Goal: Navigation & Orientation: Find specific page/section

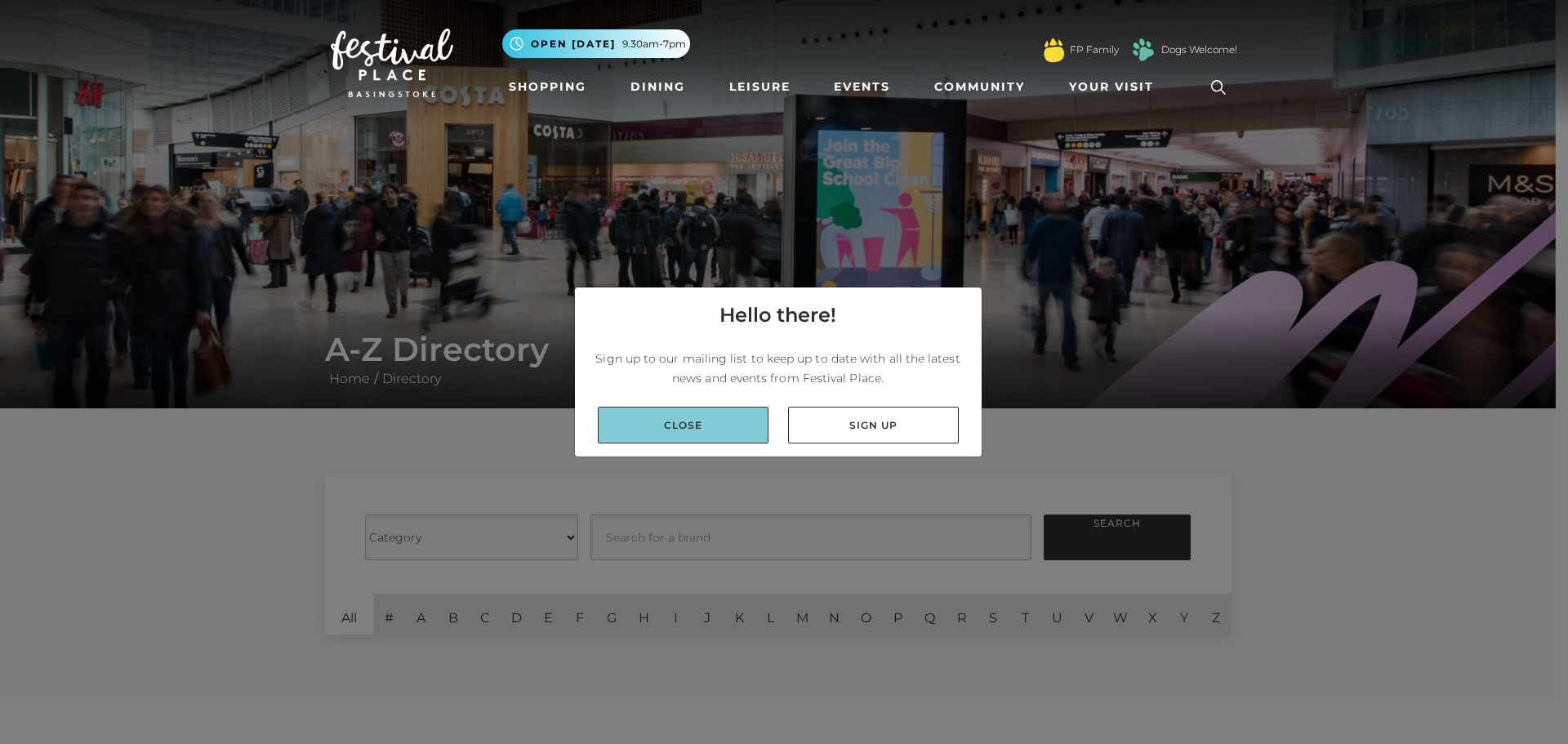
click at [687, 421] on link "Close" at bounding box center [683, 425] width 170 height 37
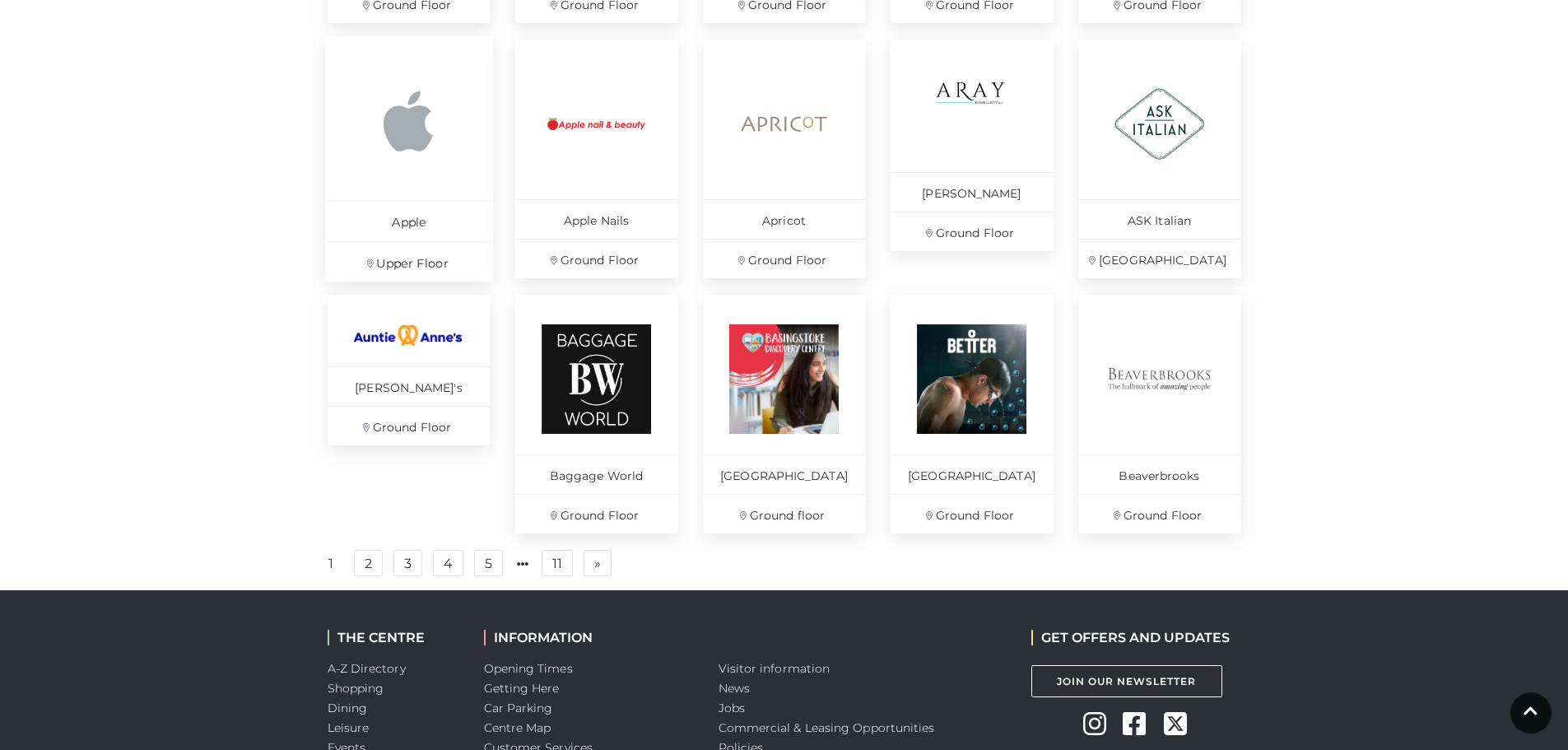
scroll to position [1071, 0]
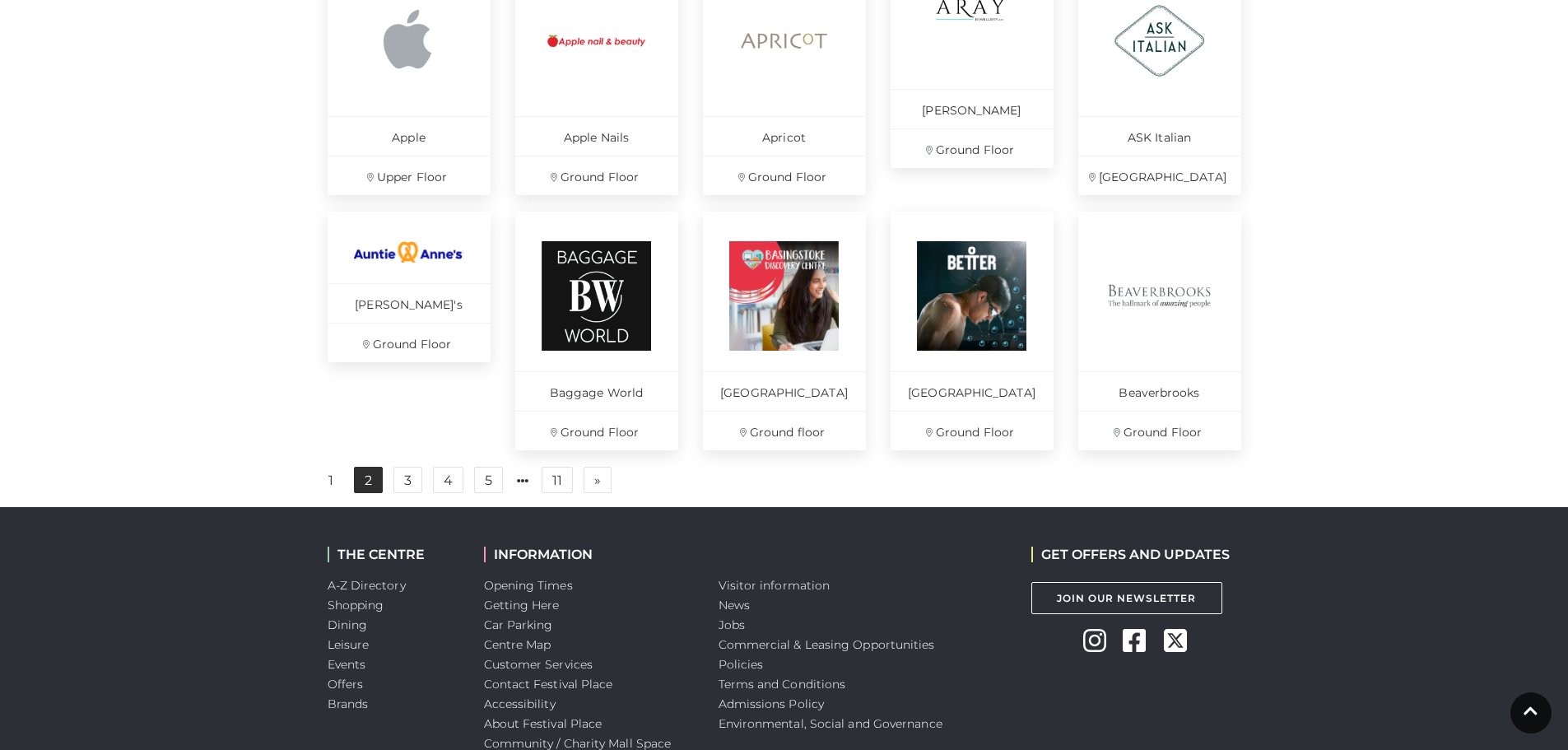
click at [371, 484] on link "2" at bounding box center [368, 480] width 29 height 26
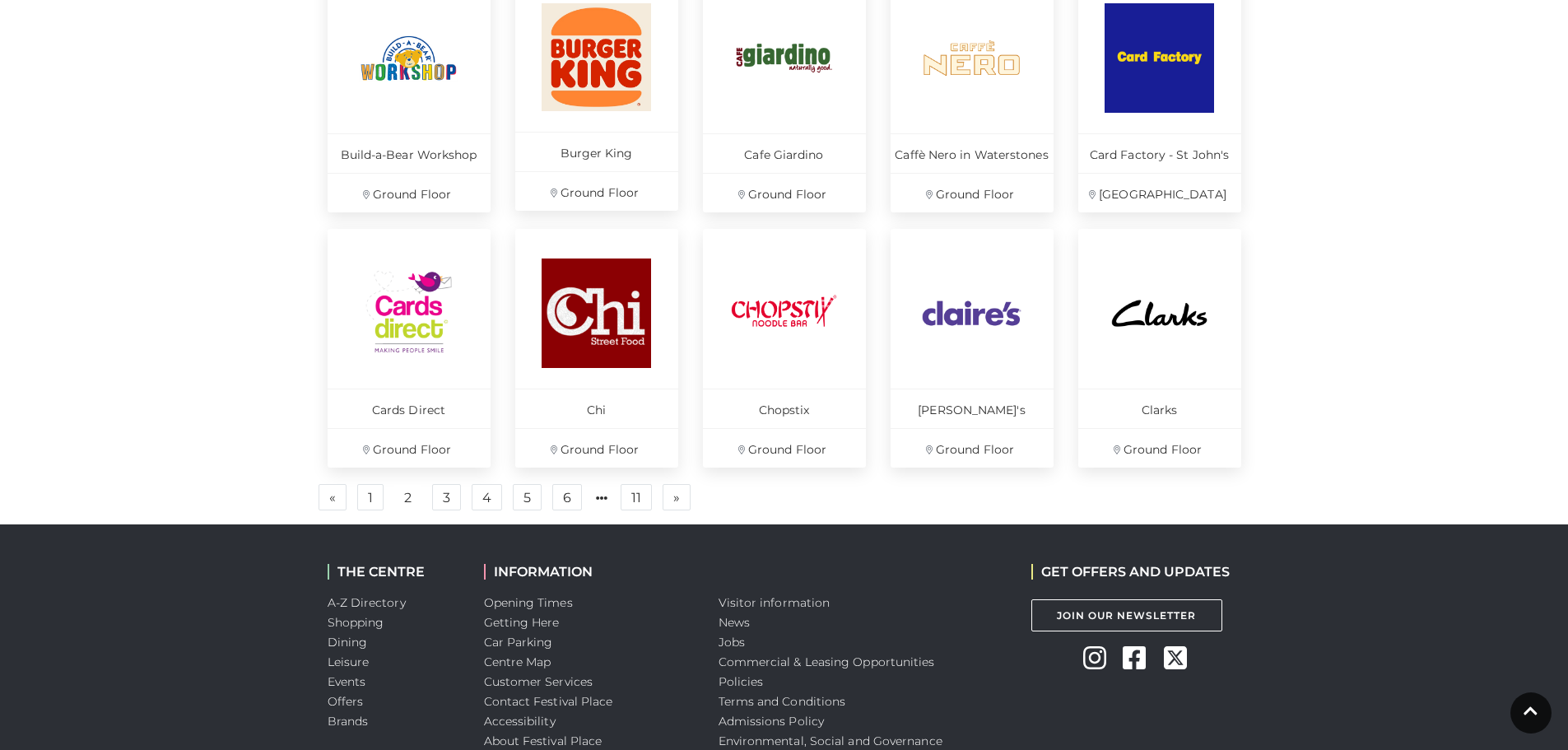
scroll to position [1071, 0]
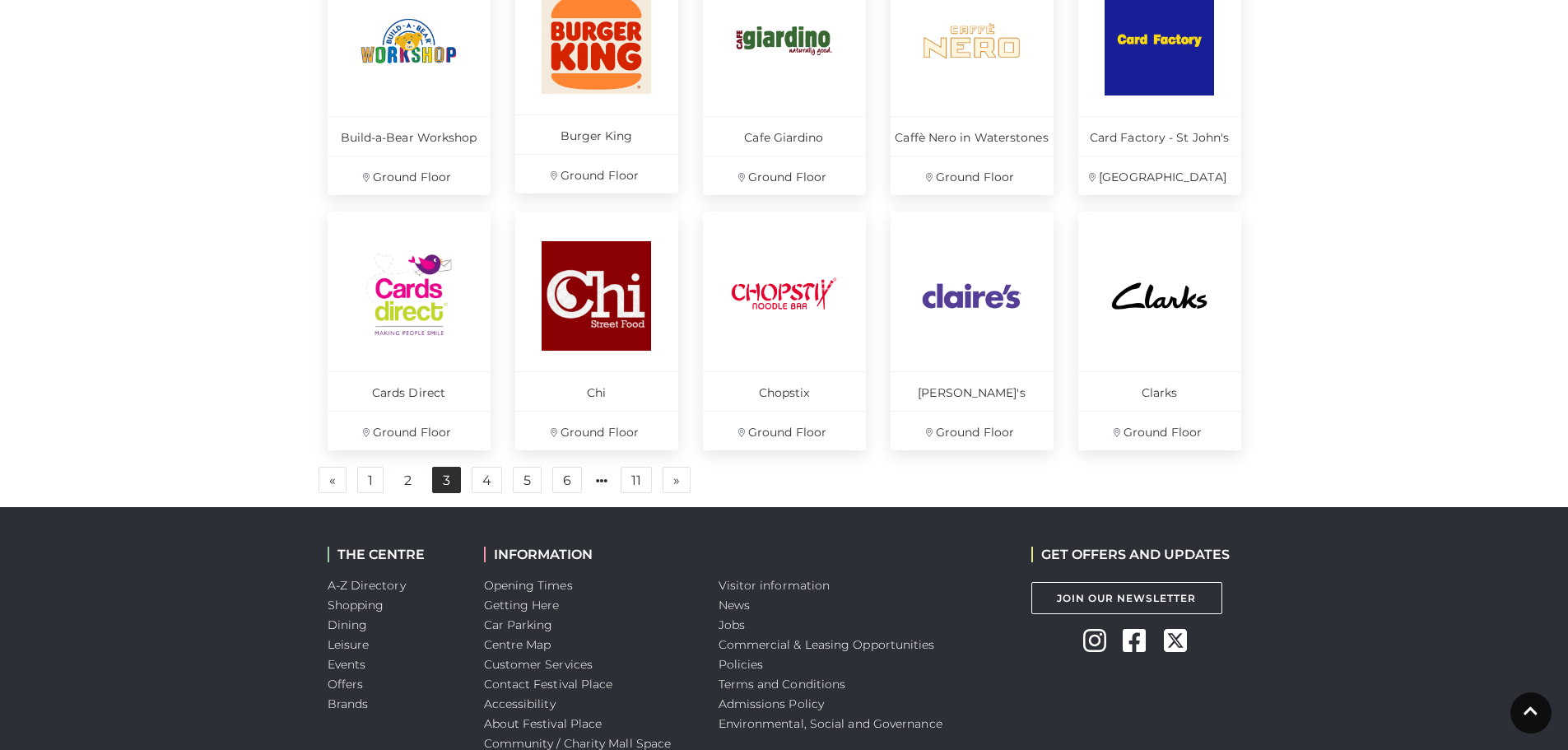
click at [442, 480] on link "3" at bounding box center [446, 480] width 29 height 26
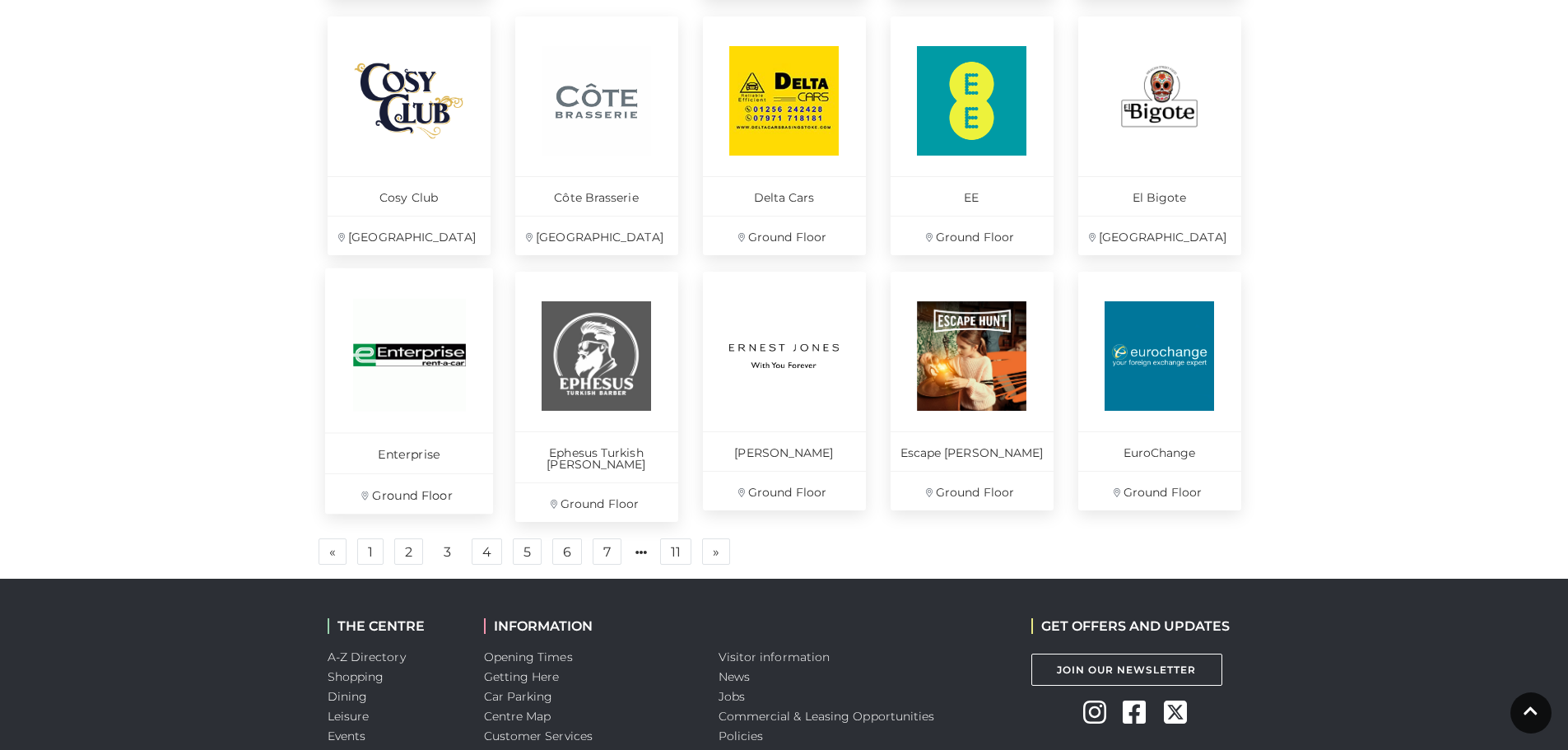
scroll to position [1071, 0]
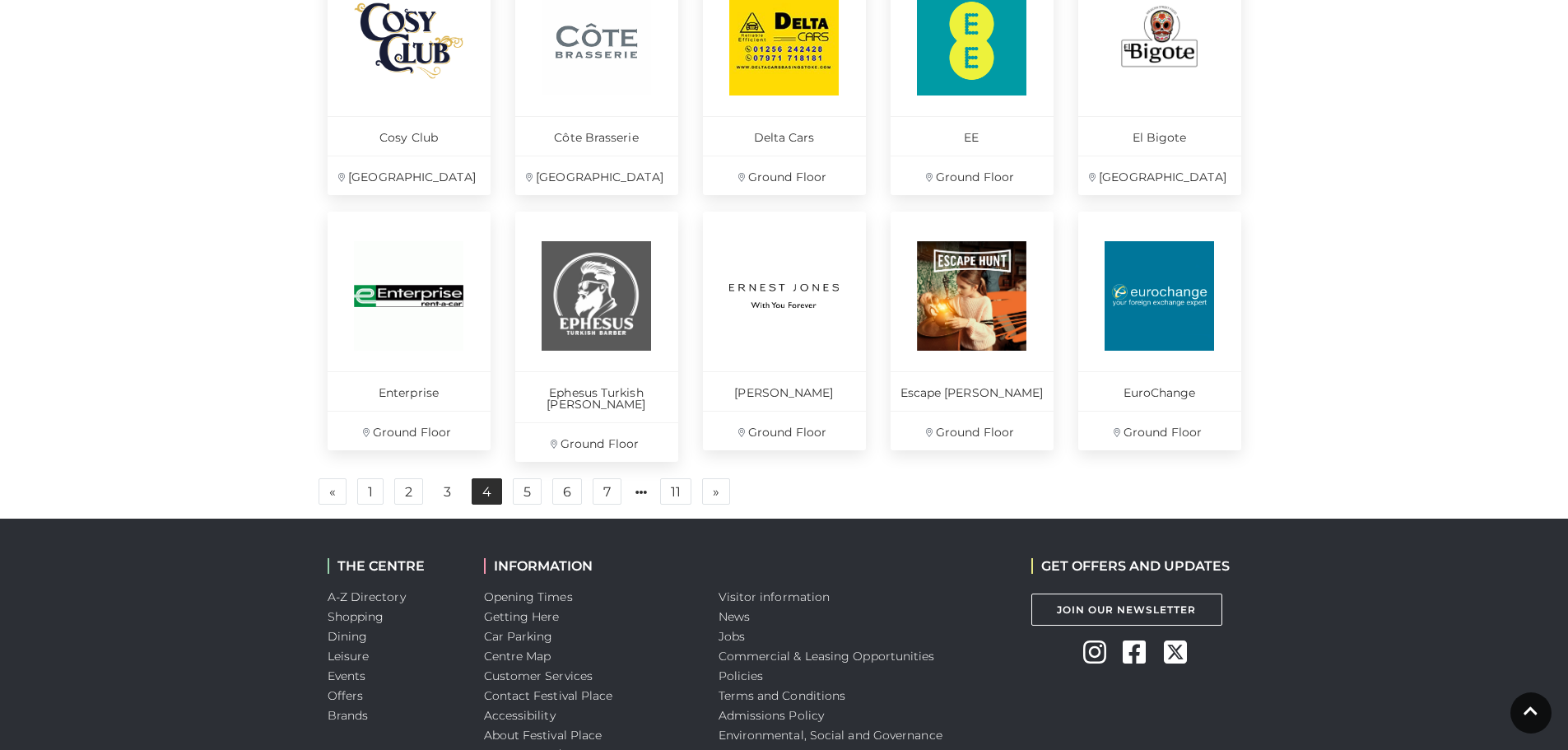
click at [478, 479] on link "4" at bounding box center [487, 491] width 31 height 26
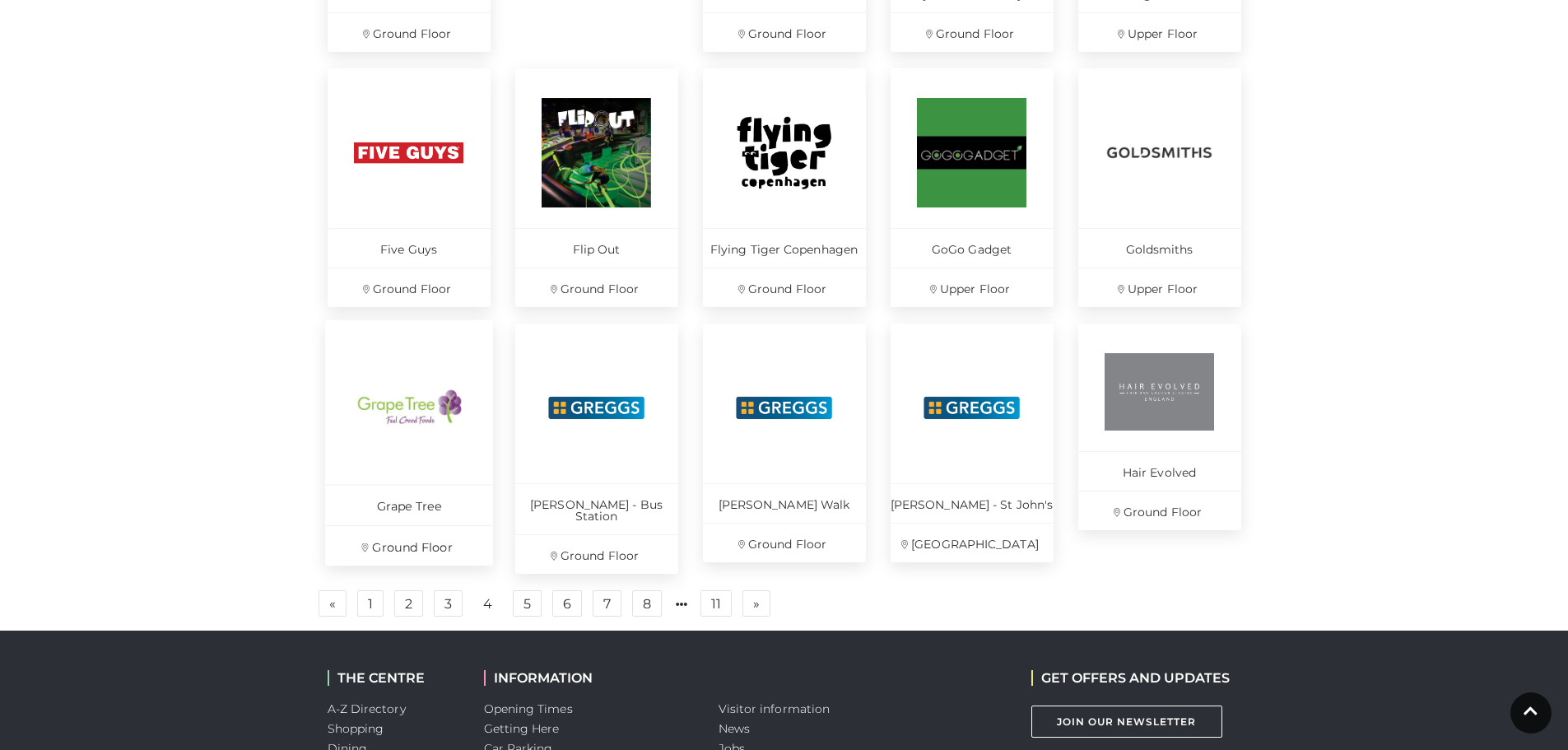
scroll to position [988, 0]
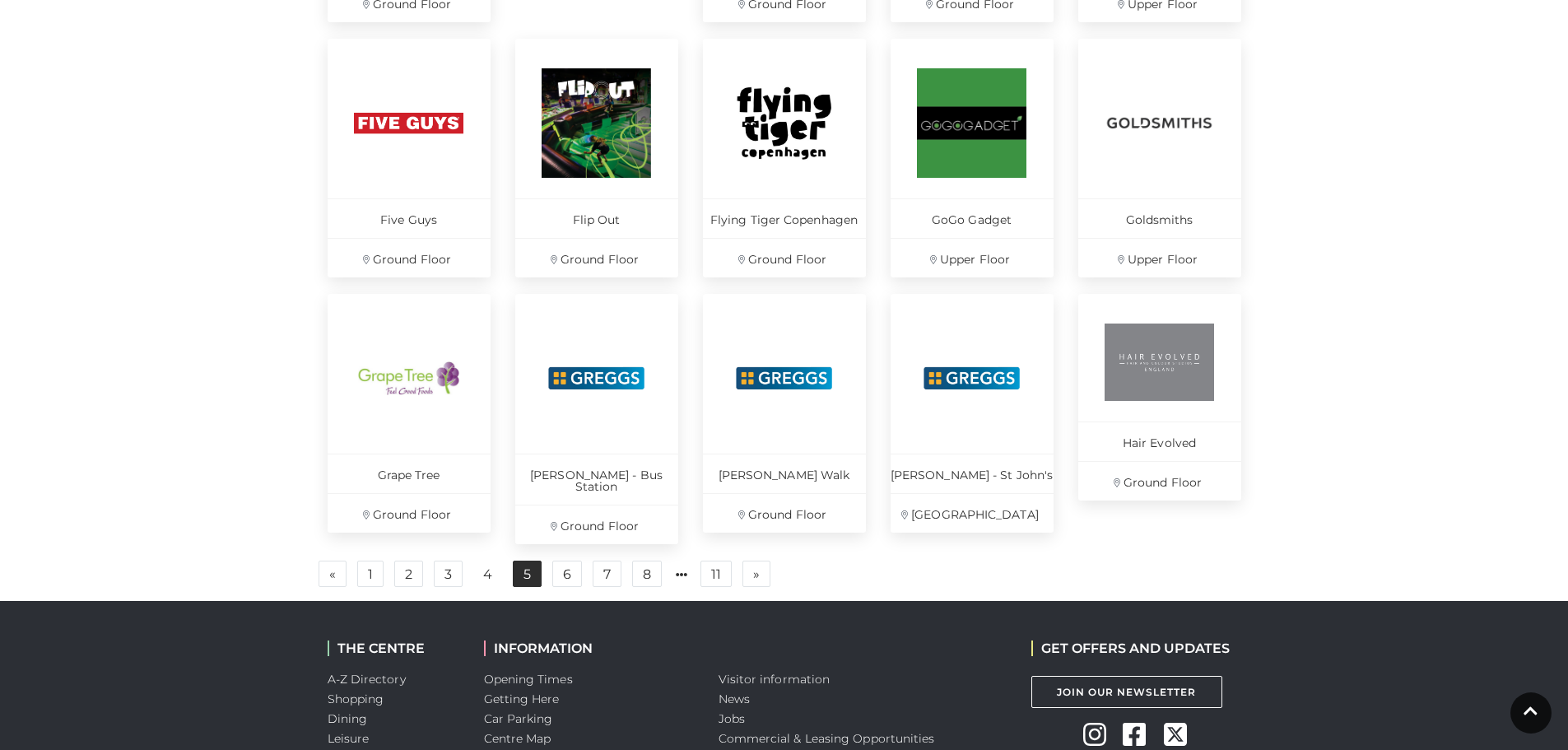
click at [518, 560] on link "5" at bounding box center [527, 573] width 29 height 26
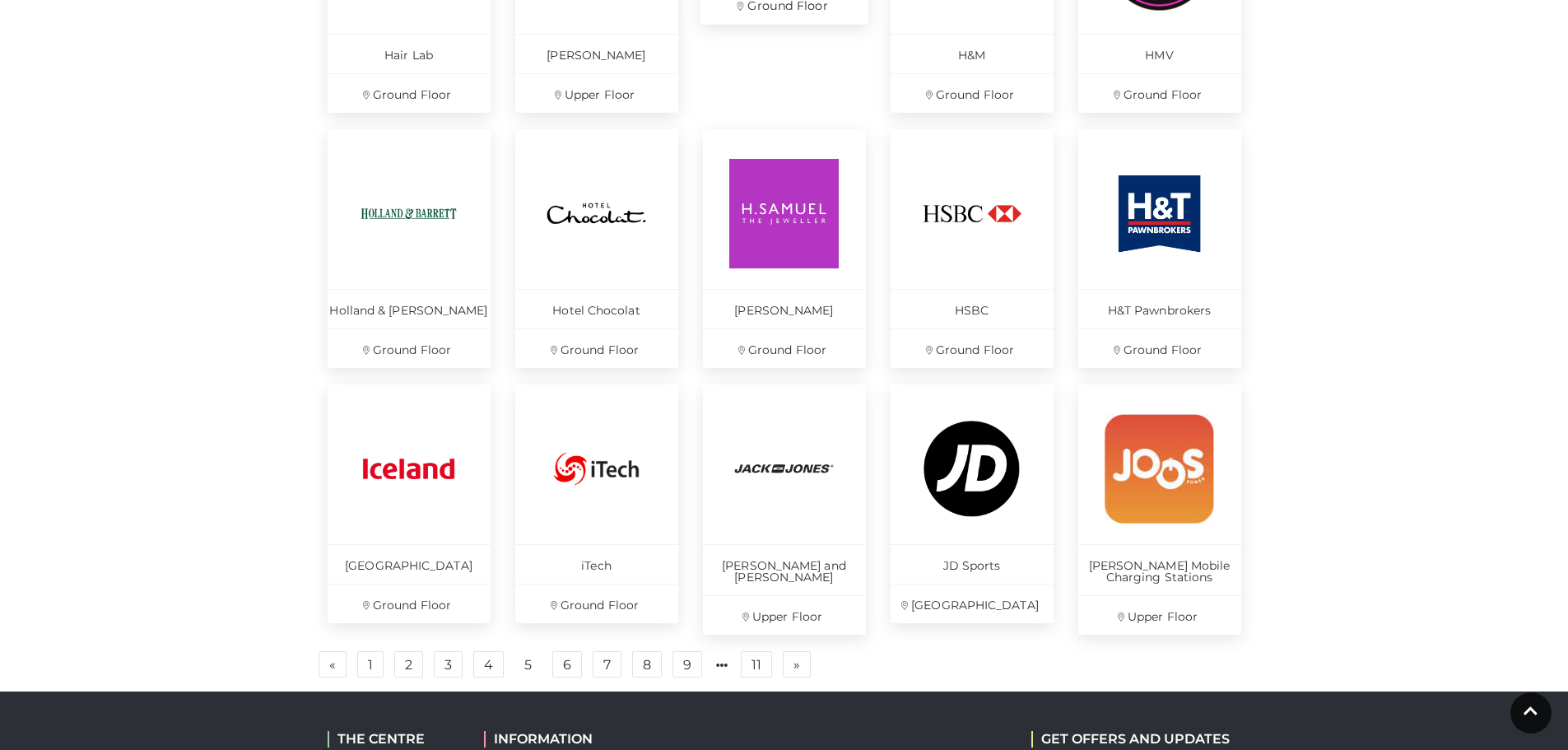
scroll to position [906, 0]
